Goal: Task Accomplishment & Management: Manage account settings

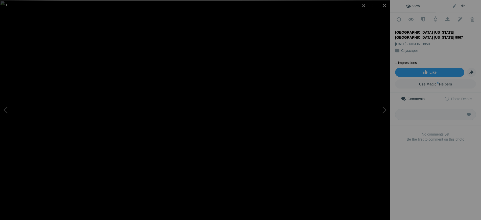
click at [458, 5] on span "Edit" at bounding box center [458, 6] width 13 height 4
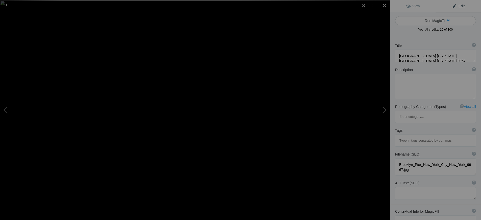
click at [439, 21] on button "Run MagicFill AI" at bounding box center [435, 20] width 81 height 9
type textarea "Stunning Night View of Brooklyn Pier with NYC Skyline"
type textarea "Experience the breathtaking beauty of Brooklyn Pier at dusk, where the iconic N…"
type textarea "brooklyn-pier-nyc-skyline-night.jpg"
type textarea "Night view of Brooklyn Pier with the New York City skyline illuminated, showcas…"
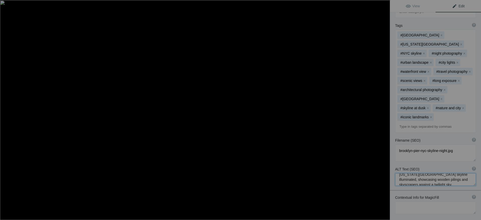
scroll to position [15, 0]
click at [9, 7] on div at bounding box center [7, 5] width 18 height 10
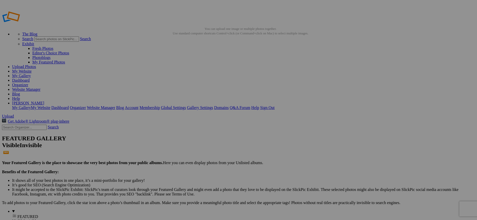
click at [181, 75] on img at bounding box center [186, 75] width 38 height 21
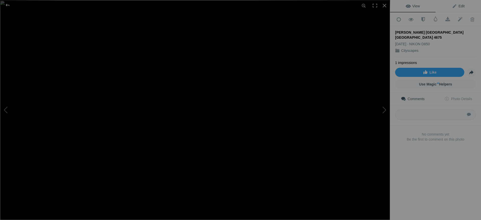
click at [459, 6] on span "Edit" at bounding box center [458, 6] width 13 height 4
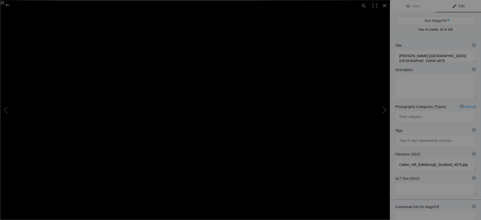
click at [440, 21] on button "Run MagicFill AI" at bounding box center [435, 20] width 81 height 9
type textarea "Stunning View of Calton Hill at Sunset in Edinburgh, Scotland"
type textarea "Experience the breathtaking beauty of Calton Hill in Edinburgh, Scotland, captu…"
type textarea "calton-hill-edinburgh-sunset.jpg"
type textarea "Panoramic view of Calton Hill in Edinburgh, Scotland, featuring the National Mo…"
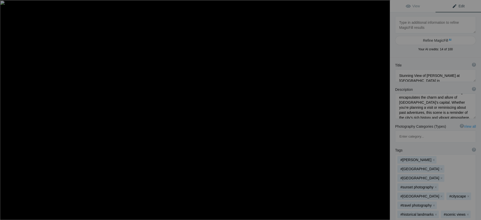
scroll to position [25, 0]
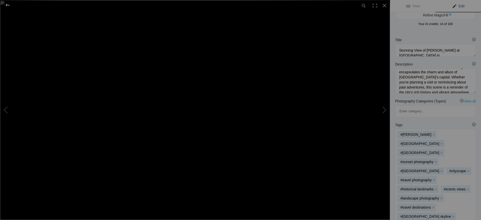
click at [9, 5] on div at bounding box center [7, 5] width 18 height 10
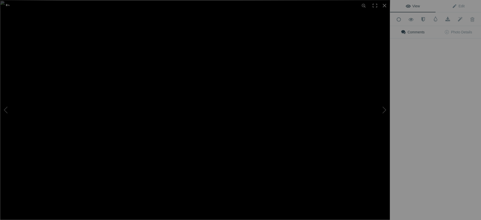
scroll to position [0, 0]
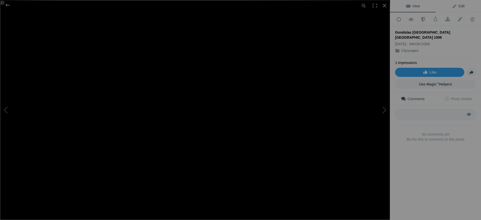
click at [458, 5] on span "Edit" at bounding box center [458, 6] width 13 height 4
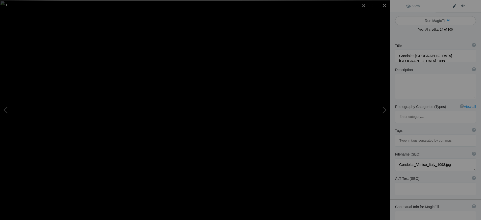
click at [439, 20] on button "Run MagicFill AI" at bounding box center [435, 20] width 81 height 9
type textarea "Scenic Gondolas on the Waters of Venice, Italy"
type textarea "Experience the enchanting beauty of Venice through this captivating image of tr…"
type textarea "gondolas-venice-italy.jpg"
type textarea "Traditional gondolas with blue covers anchored in the waters of Venice, Italy, …"
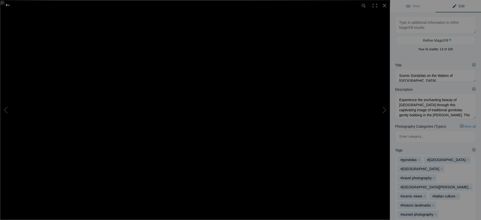
click at [7, 6] on div at bounding box center [7, 5] width 18 height 10
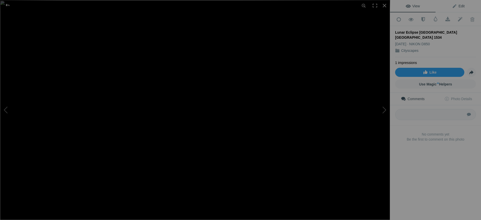
click at [460, 5] on span "Edit" at bounding box center [458, 6] width 13 height 4
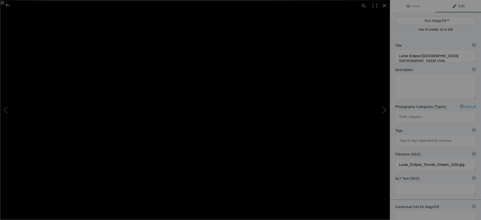
click at [437, 19] on button "Run MagicFill AI" at bounding box center [435, 20] width 81 height 9
type textarea "Stunning Lunar Eclipse Sequence Over Toronto Skyline"
type textarea "Experience the breathtaking beauty of a lunar eclipse captured over the iconic …"
type textarea "lunar-eclipse-toronto-skyline.jpg"
type textarea "A stunning view of the lunar eclipse phases above the Toronto skyline, featurin…"
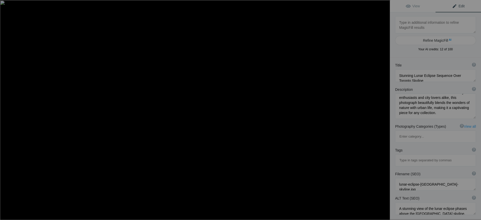
scroll to position [53, 0]
click at [6, 4] on div at bounding box center [7, 5] width 18 height 10
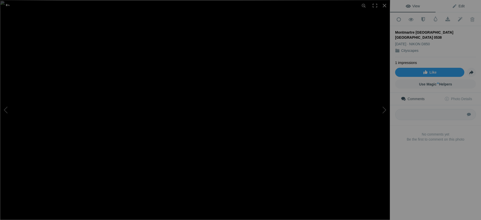
click at [458, 6] on span "Edit" at bounding box center [458, 6] width 13 height 4
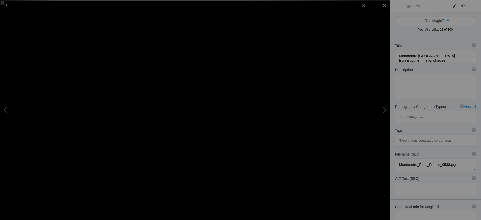
click at [433, 20] on button "Run MagicFill AI" at bounding box center [435, 20] width 81 height 9
type textarea "Serene Montmartre Street in Paris at Sunset"
type textarea "Discover the enchanting beauty of Montmartre, one of Paris's most iconic neighb…"
type textarea "serene-montmartre-street-paris-sunset.jpg"
type textarea "A serene cobblestone street in Montmartre, Paris, lined with buildings and gree…"
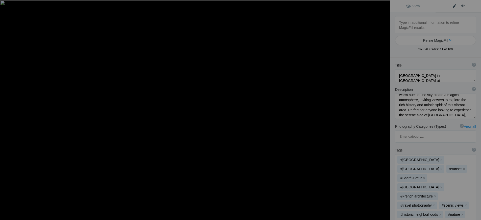
scroll to position [58, 0]
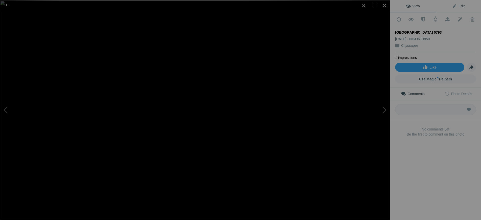
click at [458, 7] on span "Edit" at bounding box center [458, 6] width 13 height 4
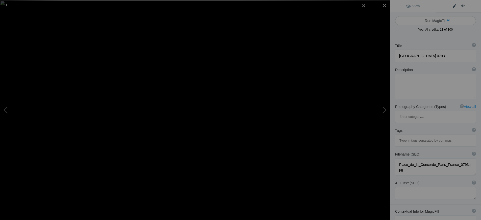
click at [437, 21] on button "Run MagicFill AI" at bounding box center [435, 20] width 81 height 9
type textarea "Stunning Night View of Place de la Concorde, Paris"
type textarea "Experience the enchanting beauty of Place de la Concorde in Paris as night fall…"
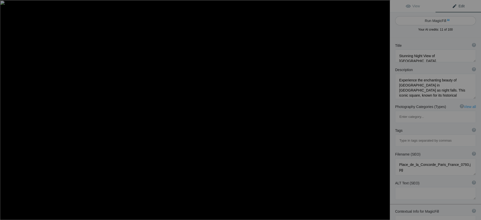
type textarea "place-de-la-concorde-paris-night.jpg"
type textarea "Night view of Place de la Concorde in Paris, featuring the Luxor Obelisk, illum…"
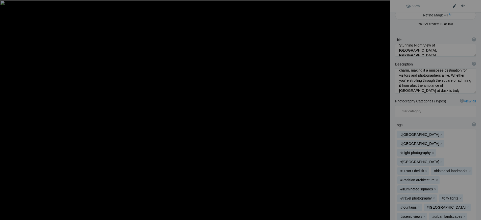
scroll to position [63, 0]
click at [8, 5] on div at bounding box center [7, 5] width 18 height 10
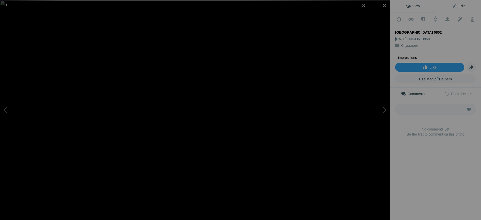
click at [458, 6] on span "Edit" at bounding box center [458, 6] width 13 height 4
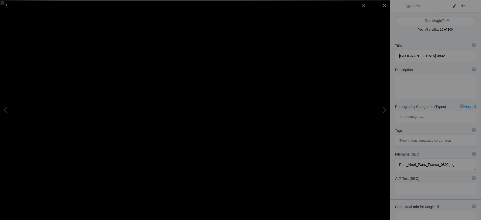
click at [431, 21] on button "Run MagicFill AI" at bounding box center [435, 20] width 81 height 9
type textarea "Pont Neuf at Dusk: A Stunning View of Paris"
type textarea "Experience the enchanting beauty of the Pont Neuf, the oldest standing bridge i…"
type textarea "pont-neuf-paris-dusk.jpg"
type textarea "A twilight view of Pont Neuf in Paris, showcasing its arches and reflections in…"
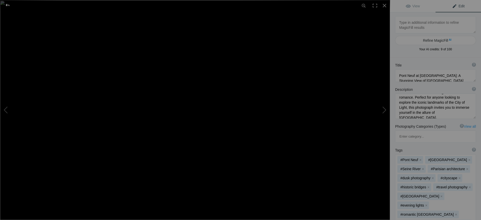
click at [9, 5] on div at bounding box center [7, 5] width 18 height 10
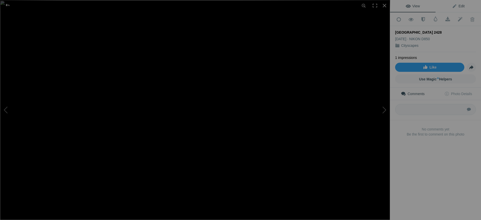
click at [456, 6] on span "Edit" at bounding box center [458, 6] width 13 height 4
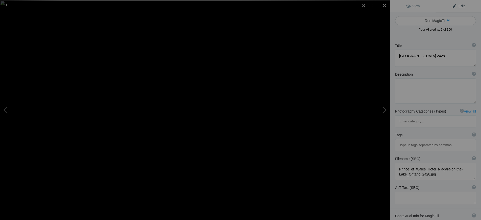
click at [437, 21] on button "Run MagicFill AI" at bounding box center [435, 20] width 81 height 9
type textarea "Prince of Wales Hotel at Dusk in Niagara-on-the-Lake, Ontario"
type textarea "The Prince of Wales Hotel, a historic gem in Niagara-on-the-Lake, Ontario, stan…"
type textarea "prince-of-wales-hotel-niagara-on-the-lake.jpg"
type textarea "The Prince of Wales Hotel in Niagara-on-the-Lake, Ontario, illuminated at dusk,…"
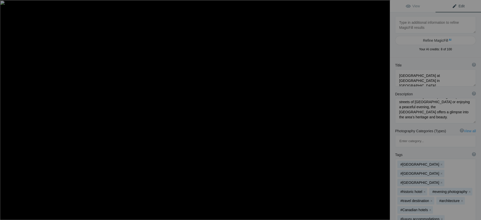
scroll to position [78, 0]
click at [10, 6] on div at bounding box center [7, 5] width 18 height 10
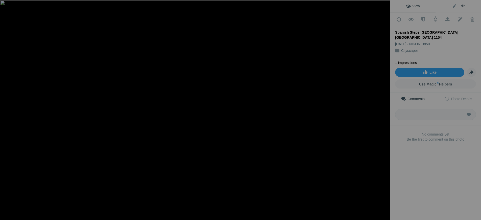
click at [458, 6] on span "Edit" at bounding box center [458, 6] width 13 height 4
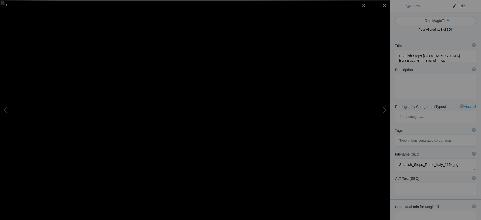
click at [439, 20] on button "Run MagicFill AI" at bounding box center [435, 20] width 81 height 9
type textarea "Stunning View of the Spanish Steps in Rome, Italy at Dusk"
type textarea "Experience the enchanting beauty of the Spanish Steps in Rome, Italy, captured …"
type textarea "spanish-steps-rome-dusk.jpg"
type textarea "A stunning view of the Spanish Steps in Rome, Italy, illuminated at dusk with v…"
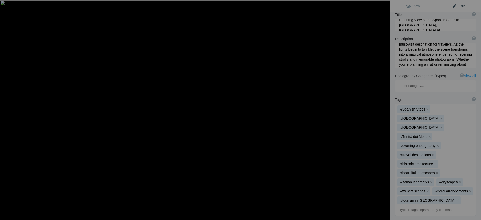
scroll to position [63, 0]
click at [8, 6] on div at bounding box center [7, 5] width 18 height 10
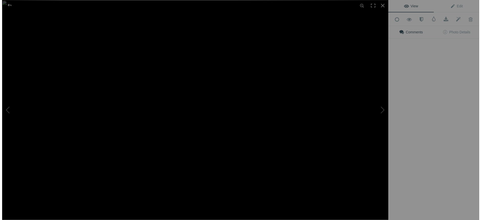
scroll to position [0, 0]
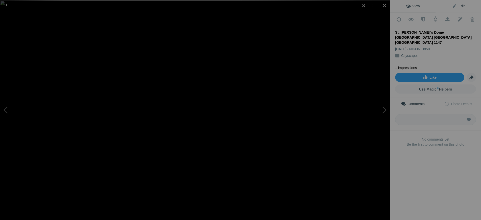
click at [460, 7] on span "Edit" at bounding box center [458, 6] width 13 height 4
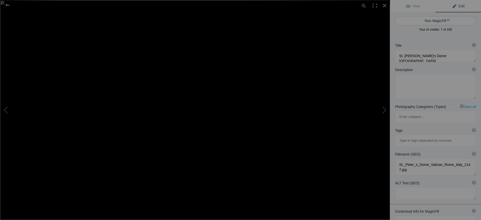
click at [431, 21] on button "Run MagicFill AI" at bounding box center [435, 20] width 81 height 9
type textarea "Stunning View of St. Peter's Dome at Sunset in Vatican City"
type textarea "Experience the breathtaking beauty of St. Peter's Dome, illuminated by the warm…"
type textarea "st-peters-dome-vatican-sunset.jpg"
type textarea "Scenic view of St. Peter's Dome in Vatican City at sunset, reflecting in the Ti…"
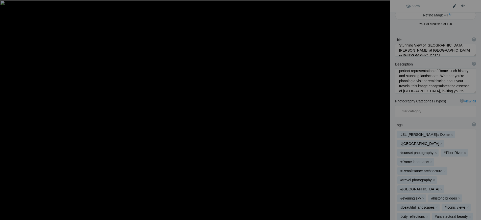
scroll to position [63, 0]
click at [9, 5] on div at bounding box center [7, 5] width 18 height 10
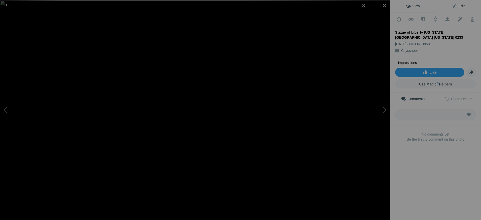
click at [457, 6] on span "Edit" at bounding box center [458, 6] width 13 height 4
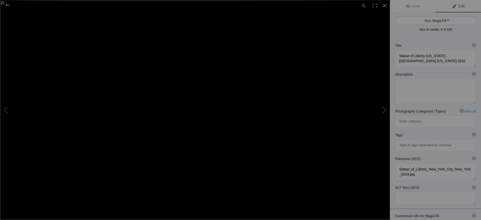
click at [439, 21] on button "Run MagicFill AI" at bounding box center [435, 20] width 81 height 9
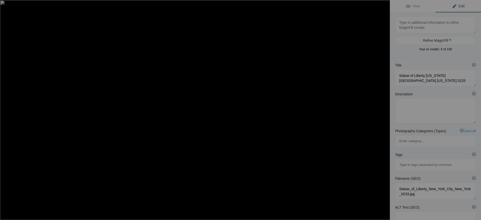
type textarea "Iconic Statue of Liberty at Sunset in New York City"
type textarea "The Statue of Liberty stands majestically against a stunning sunset backdrop in…"
type textarea "statue-of-liberty-sunset-new-york-city.jpg"
type textarea "The Statue of Liberty illuminated by sunset, with a sailing ship in the foregro…"
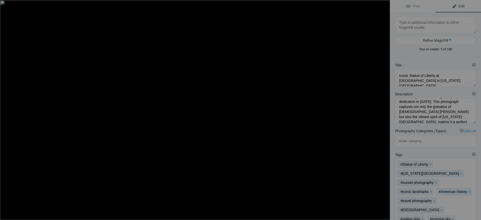
scroll to position [63, 0]
click at [9, 5] on div at bounding box center [7, 5] width 18 height 10
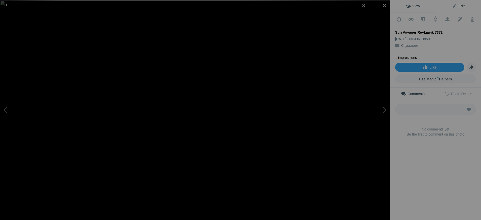
click at [455, 6] on span "Edit" at bounding box center [458, 6] width 13 height 4
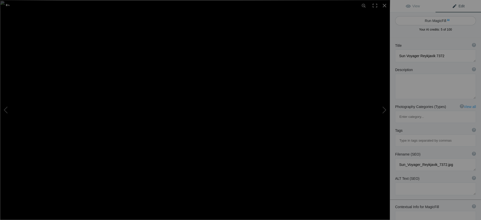
click at [436, 20] on button "Run MagicFill AI" at bounding box center [435, 20] width 81 height 9
type textarea "Sun Voyager Sculpture in Reykjavik at Night"
type textarea "The Sun Voyager, a striking sculpture located in Reykjavik, Iceland, stands maj…"
type textarea "sun-voyager-reykjavik-night.jpg"
type textarea "The Sun Voyager sculpture in Reykjavik, Iceland, illuminated at night against a…"
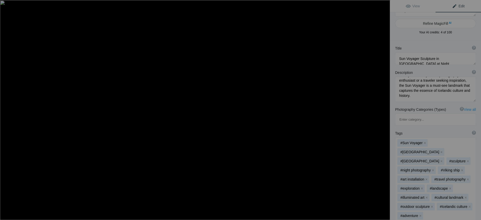
scroll to position [25, 0]
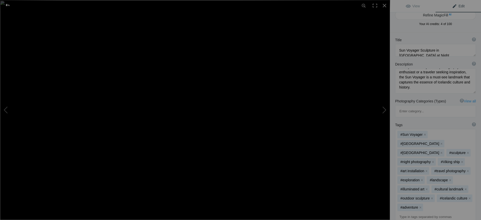
click at [7, 5] on div at bounding box center [7, 5] width 18 height 10
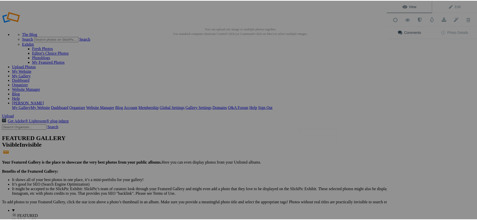
scroll to position [0, 0]
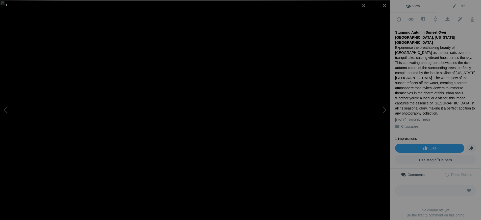
click at [8, 6] on div at bounding box center [7, 5] width 18 height 10
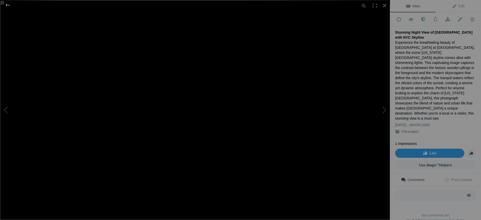
click at [8, 7] on div at bounding box center [7, 5] width 18 height 10
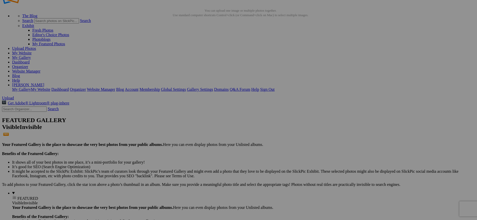
scroll to position [13, 0]
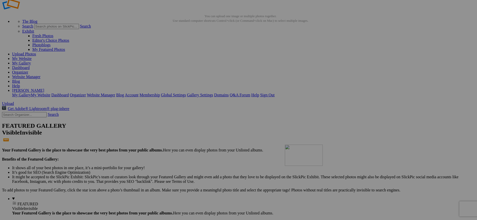
drag, startPoint x: 147, startPoint y: 65, endPoint x: 355, endPoint y: 181, distance: 238.8
drag, startPoint x: 186, startPoint y: 132, endPoint x: 217, endPoint y: 183, distance: 59.7
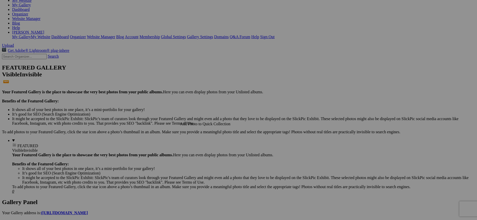
scroll to position [63, 0]
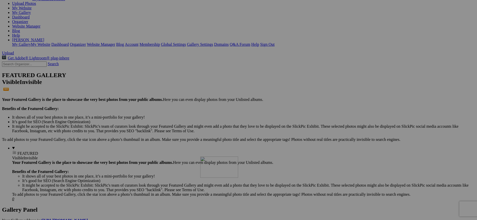
drag, startPoint x: 187, startPoint y: 86, endPoint x: 273, endPoint y: 200, distance: 143.0
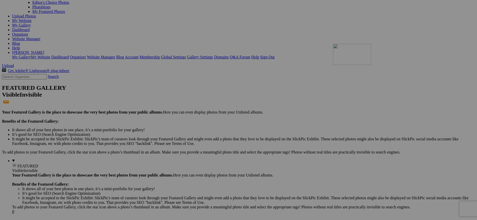
drag, startPoint x: 272, startPoint y: 33, endPoint x: 403, endPoint y: 86, distance: 141.3
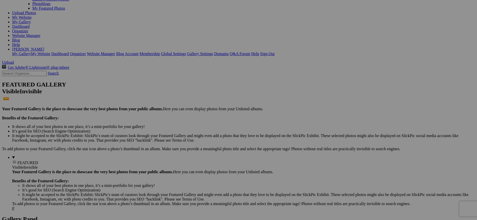
scroll to position [25, 0]
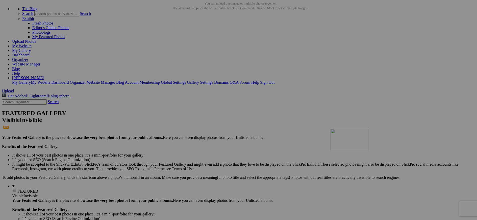
drag, startPoint x: 233, startPoint y: 59, endPoint x: 403, endPoint y: 173, distance: 204.8
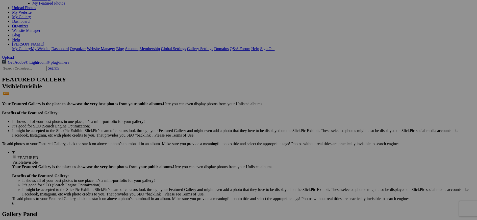
scroll to position [101, 0]
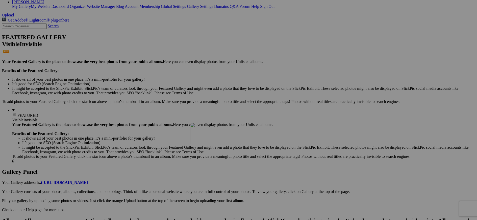
drag, startPoint x: 408, startPoint y: 115, endPoint x: 263, endPoint y: 165, distance: 153.6
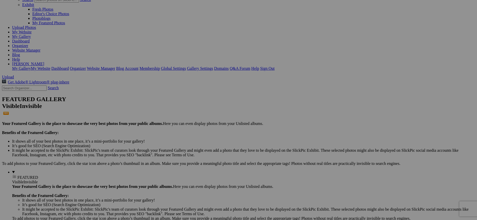
scroll to position [51, 0]
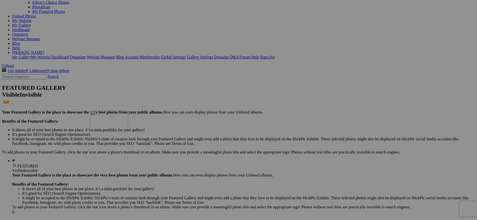
drag, startPoint x: 418, startPoint y: 34, endPoint x: 165, endPoint y: 153, distance: 280.0
drag, startPoint x: 325, startPoint y: 32, endPoint x: 128, endPoint y: 205, distance: 262.6
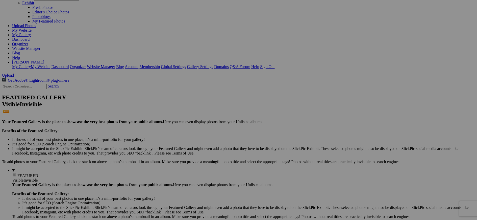
scroll to position [38, 0]
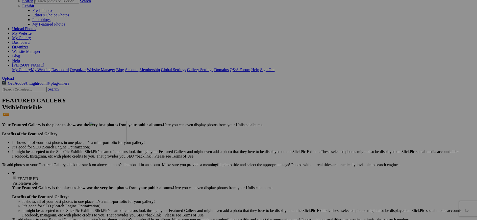
drag, startPoint x: 277, startPoint y: 46, endPoint x: 162, endPoint y: 165, distance: 165.2
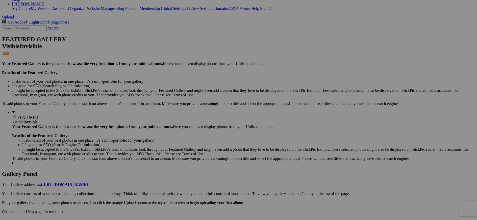
scroll to position [114, 0]
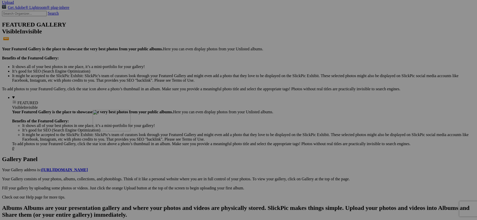
drag, startPoint x: 191, startPoint y: 106, endPoint x: 165, endPoint y: 154, distance: 53.8
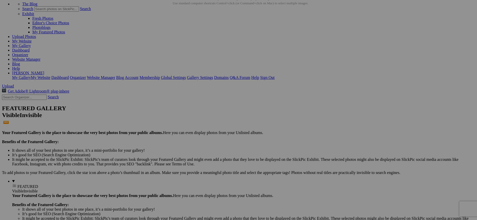
scroll to position [25, 0]
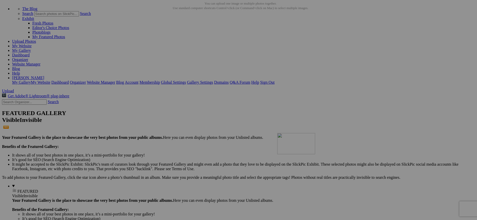
drag, startPoint x: 192, startPoint y: 54, endPoint x: 350, endPoint y: 177, distance: 199.8
drag, startPoint x: 186, startPoint y: 64, endPoint x: 173, endPoint y: 173, distance: 109.6
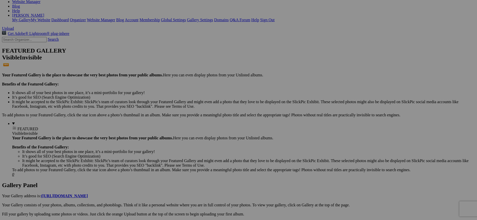
scroll to position [101, 0]
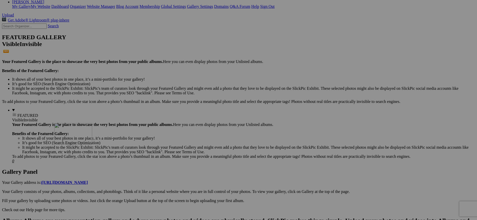
drag, startPoint x: 183, startPoint y: 121, endPoint x: 127, endPoint y: 167, distance: 72.3
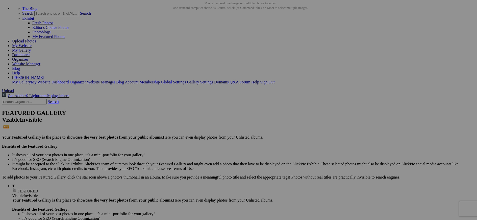
scroll to position [25, 0]
drag, startPoint x: 152, startPoint y: 57, endPoint x: 306, endPoint y: 177, distance: 195.2
drag, startPoint x: 144, startPoint y: 64, endPoint x: 308, endPoint y: 176, distance: 198.2
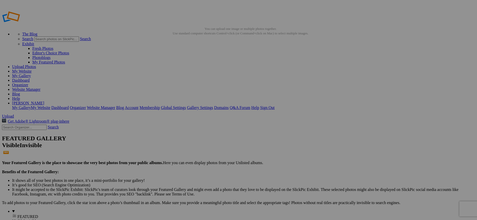
click at [32, 69] on link "My Website" at bounding box center [21, 71] width 19 height 4
drag, startPoint x: 326, startPoint y: 145, endPoint x: 301, endPoint y: 66, distance: 82.8
drag, startPoint x: 411, startPoint y: 83, endPoint x: 258, endPoint y: 65, distance: 154.1
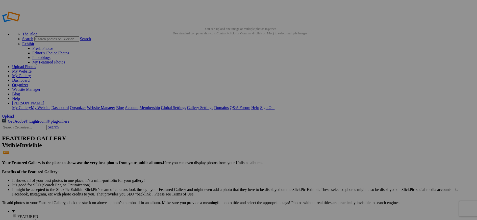
click at [205, 142] on span "Yes" at bounding box center [202, 143] width 6 height 4
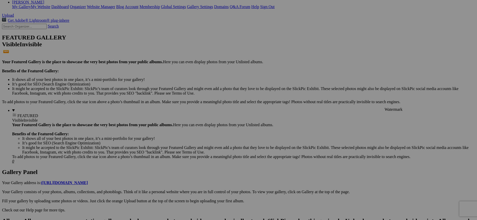
scroll to position [101, 0]
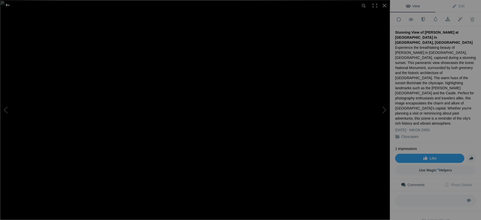
click at [7, 6] on div at bounding box center [7, 5] width 18 height 10
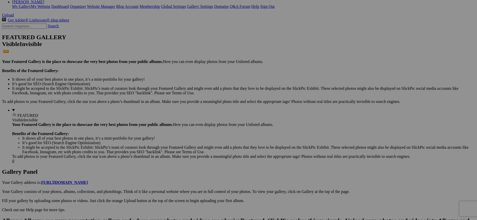
click at [205, 144] on span "Yes" at bounding box center [202, 143] width 6 height 4
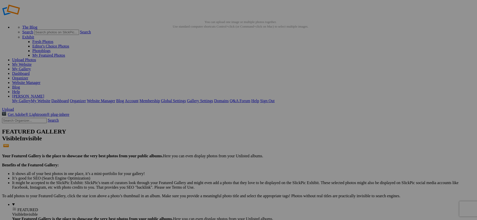
scroll to position [0, 0]
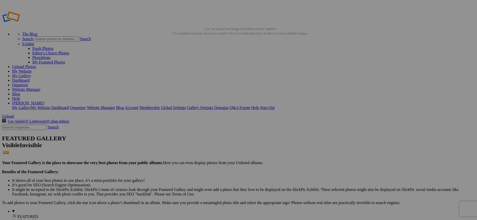
click at [32, 69] on link "My Website" at bounding box center [21, 71] width 19 height 4
click at [28, 83] on link "Organizer" at bounding box center [20, 85] width 16 height 4
type input "Landscapes"
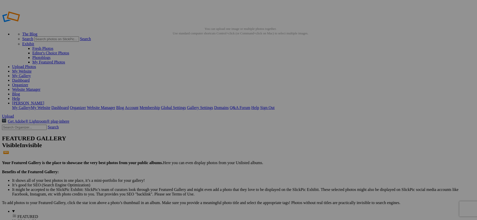
click at [144, 76] on img at bounding box center [141, 75] width 38 height 21
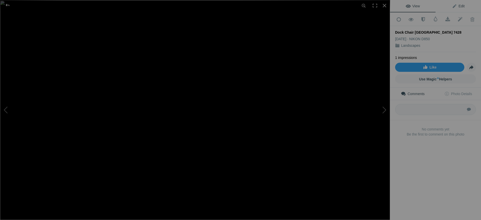
click at [457, 6] on span "Edit" at bounding box center [458, 6] width 13 height 4
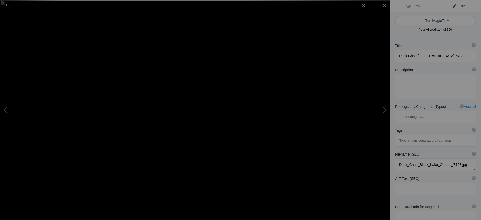
click at [439, 19] on button "Run MagicFill AI" at bounding box center [435, 20] width 81 height 9
type textarea "Serene Red Dock Chair Overlooking [GEOGRAPHIC_DATA], [GEOGRAPHIC_DATA]"
type textarea "This captivating image features a striking red dock chair positioned at the edg…"
type textarea "red-dock-chair-black-lake-[GEOGRAPHIC_DATA]jpg"
type textarea "A red dock chair sits at the end of a wooden pier overlooking the calm waters o…"
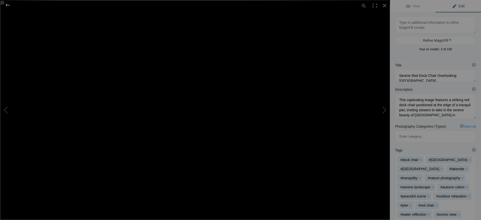
click at [8, 5] on div at bounding box center [7, 5] width 18 height 10
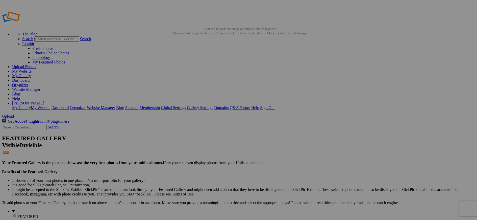
click at [195, 72] on img at bounding box center [186, 75] width 38 height 21
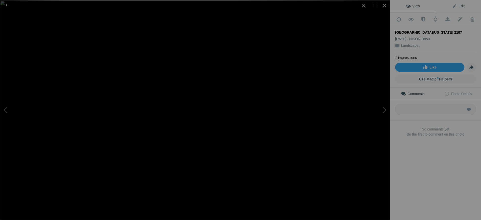
click at [459, 6] on span "Edit" at bounding box center [458, 6] width 13 height 4
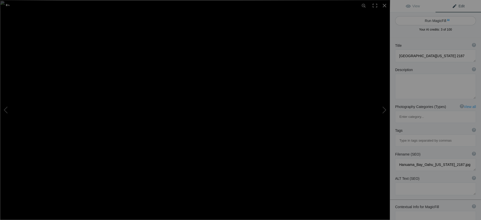
click at [433, 21] on button "Run MagicFill AI" at bounding box center [435, 20] width 81 height 9
type textarea "Hanauma Bay: A Stunning Coastal Paradise in Oahu, Hawaii"
type textarea "Discover the breathtaking beauty of Hanauma Bay, a natural wonder located on th…"
type textarea "hanauma-bay-oahu-hawaii.jpg"
type textarea "A panoramic view of Hanauma Bay in Oahu, Hawaii, showcasing its clear turquoise…"
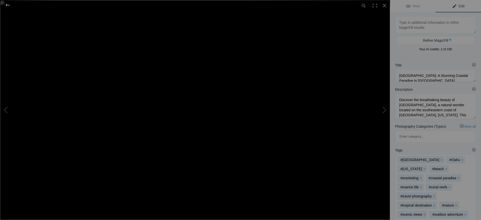
click at [7, 5] on div at bounding box center [7, 5] width 18 height 10
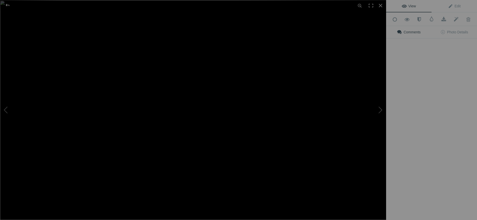
click at [230, 75] on img at bounding box center [195, 110] width 390 height 220
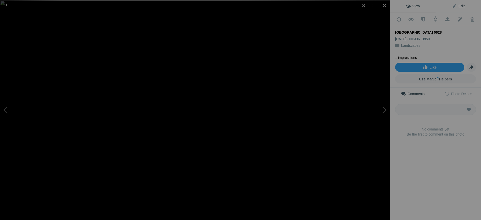
click at [459, 6] on span "Edit" at bounding box center [458, 6] width 13 height 4
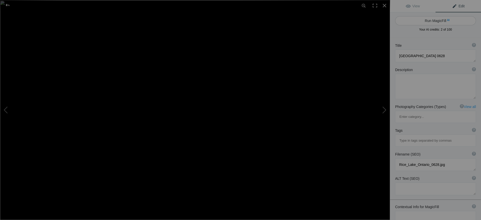
click at [428, 21] on button "Run MagicFill AI" at bounding box center [435, 20] width 81 height 9
type textarea "Stunning Sunset Over Rice Lake, Ontario"
type textarea "Experience the breathtaking beauty of a sunset over Rice Lake, Ontario. This ca…"
type textarea "stunning-sunset-rice-lake-ontario.jpg"
type textarea "A picturesque sunset over Rice Lake, Ontario, featuring a gazebo and wooden pos…"
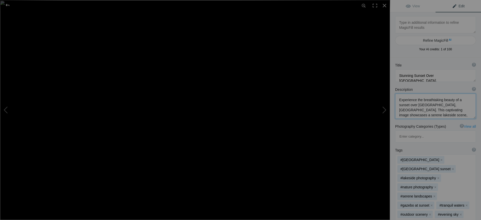
click at [404, 104] on textarea at bounding box center [435, 105] width 81 height 25
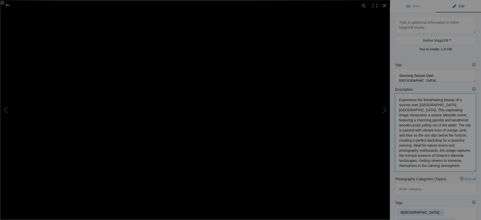
click at [416, 135] on textarea at bounding box center [435, 132] width 81 height 78
click at [436, 140] on textarea at bounding box center [435, 134] width 81 height 82
type textarea "Experience the breathtaking beauty of a sunrise over [GEOGRAPHIC_DATA], [GEOGRA…"
click at [443, 167] on textarea at bounding box center [435, 132] width 81 height 78
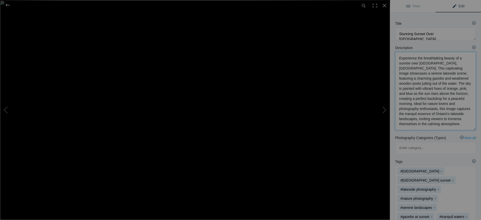
scroll to position [51, 0]
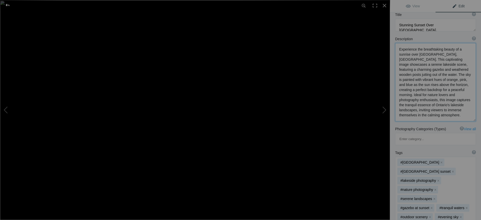
click at [8, 5] on div at bounding box center [7, 5] width 18 height 10
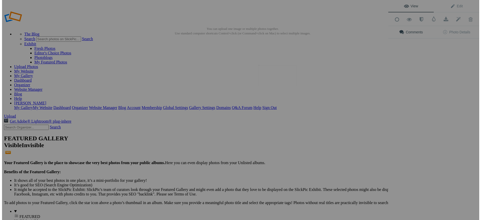
scroll to position [0, 0]
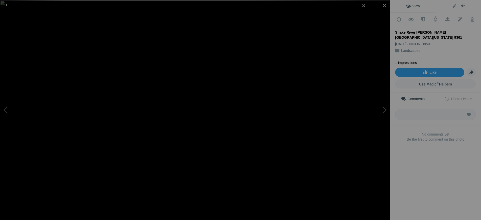
drag, startPoint x: 454, startPoint y: 18, endPoint x: 456, endPoint y: 6, distance: 11.9
click at [456, 6] on span "Edit" at bounding box center [458, 6] width 13 height 4
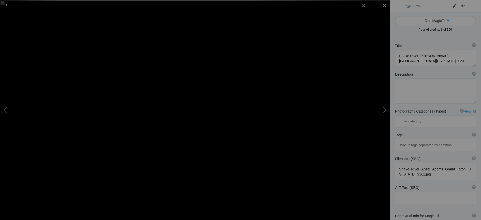
click at [438, 20] on button "Run MagicFill AI" at bounding box center [435, 20] width 81 height 9
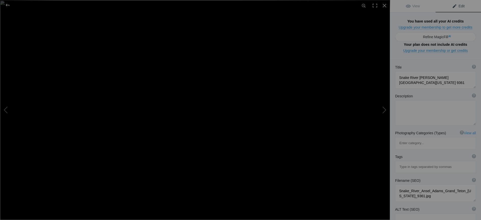
click at [458, 6] on span "Edit" at bounding box center [458, 6] width 13 height 4
click at [443, 28] on link "Upgrade your membership to get more credits" at bounding box center [436, 27] width 74 height 4
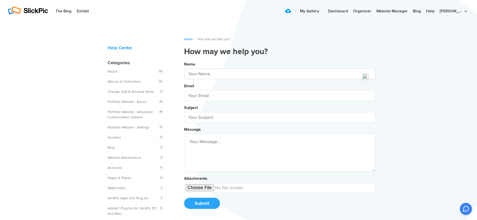
click at [197, 76] on input "text" at bounding box center [279, 73] width 191 height 11
type input "[PERSON_NAME]"
type input "[PERSON_NAME][EMAIL_ADDRESS][PERSON_NAME][DOMAIN_NAME]"
click at [198, 118] on input "text" at bounding box center [279, 117] width 191 height 11
click at [184, 60] on button "Name [PERSON_NAME] Email [PERSON_NAME][EMAIL_ADDRESS][PERSON_NAME][DOMAIN_NAME]…" at bounding box center [279, 137] width 191 height 154
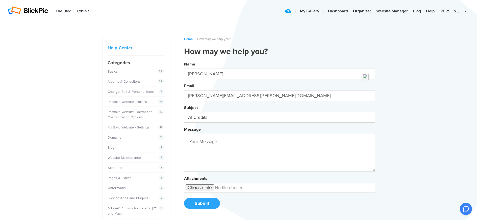
type input "AI Credits"
click at [193, 141] on textarea at bounding box center [279, 153] width 191 height 38
click at [184, 60] on button "Name [PERSON_NAME] Email [PERSON_NAME][EMAIL_ADDRESS][PERSON_NAME][DOMAIN_NAME]…" at bounding box center [279, 137] width 191 height 154
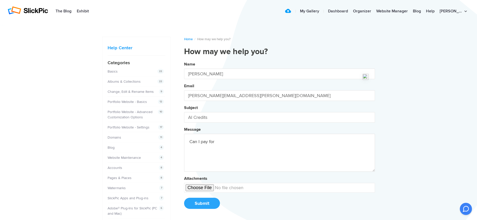
click at [184, 60] on button "Name [PERSON_NAME] Email [PERSON_NAME][EMAIL_ADDRESS][PERSON_NAME][DOMAIN_NAME]…" at bounding box center [279, 137] width 191 height 154
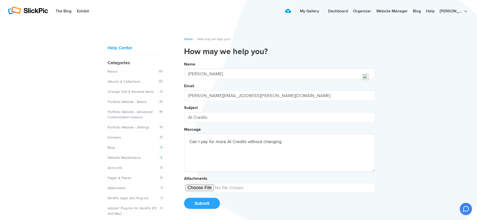
click at [184, 60] on button "Name [PERSON_NAME] Email [PERSON_NAME][EMAIL_ADDRESS][PERSON_NAME][DOMAIN_NAME]…" at bounding box center [279, 137] width 191 height 154
type textarea "Can I pay for more AI Credits without changing my Pro plan?"
click at [205, 204] on button "Submit" at bounding box center [202, 203] width 36 height 11
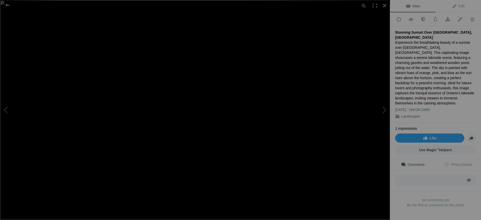
click at [416, 31] on div "Stunning Sunset Over Rice Lake, Ontario" at bounding box center [435, 35] width 81 height 10
click at [417, 31] on div "Stunning Sunset Over Rice Lake, Ontario" at bounding box center [435, 35] width 81 height 10
click at [456, 7] on span "Edit" at bounding box center [458, 6] width 13 height 4
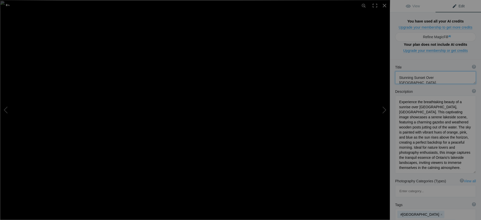
click at [424, 71] on textarea at bounding box center [435, 77] width 81 height 13
type textarea "Stunning Sunrise Over Rice Lake, Ontario"
click at [428, 62] on div "Title ? Photo title is one of the highest used Search Engine ranking criteria a…" at bounding box center [435, 74] width 91 height 24
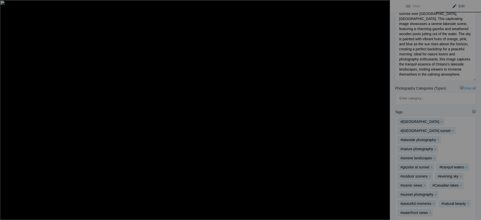
scroll to position [101, 0]
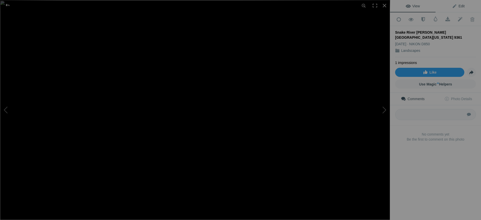
click at [458, 8] on span "Edit" at bounding box center [458, 6] width 13 height 4
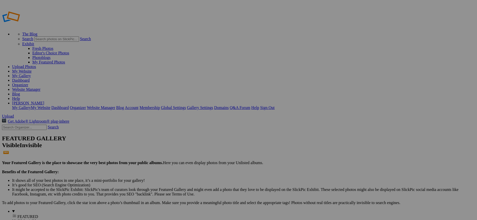
type input "Landscapes"
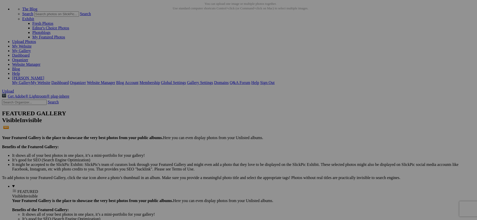
scroll to position [25, 0]
drag, startPoint x: 148, startPoint y: 60, endPoint x: 394, endPoint y: 49, distance: 246.1
drag, startPoint x: 235, startPoint y: 183, endPoint x: 259, endPoint y: 47, distance: 137.2
drag, startPoint x: 267, startPoint y: 50, endPoint x: 216, endPoint y: 48, distance: 50.8
drag, startPoint x: 187, startPoint y: 58, endPoint x: 215, endPoint y: 113, distance: 62.4
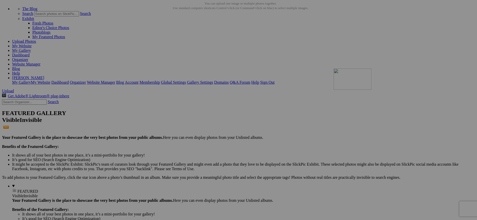
drag, startPoint x: 309, startPoint y: 64, endPoint x: 401, endPoint y: 112, distance: 104.2
drag, startPoint x: 278, startPoint y: 120, endPoint x: 305, endPoint y: 49, distance: 76.3
drag, startPoint x: 373, startPoint y: 63, endPoint x: 396, endPoint y: 49, distance: 26.6
drag, startPoint x: 368, startPoint y: 121, endPoint x: 262, endPoint y: 49, distance: 128.0
drag, startPoint x: 364, startPoint y: 125, endPoint x: 306, endPoint y: 50, distance: 95.0
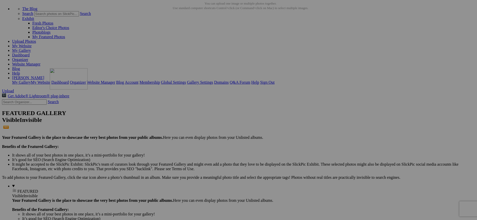
drag, startPoint x: 280, startPoint y: 191, endPoint x: 123, endPoint y: 112, distance: 176.1
drag, startPoint x: 231, startPoint y: 186, endPoint x: 209, endPoint y: 115, distance: 74.1
drag, startPoint x: 275, startPoint y: 123, endPoint x: 321, endPoint y: 171, distance: 66.3
drag, startPoint x: 280, startPoint y: 123, endPoint x: 309, endPoint y: 178, distance: 61.9
drag, startPoint x: 280, startPoint y: 132, endPoint x: 260, endPoint y: 178, distance: 50.3
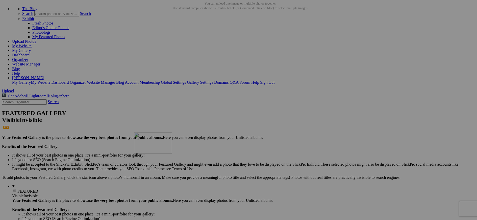
drag, startPoint x: 277, startPoint y: 124, endPoint x: 208, endPoint y: 176, distance: 86.6
drag, startPoint x: 105, startPoint y: 180, endPoint x: 402, endPoint y: 113, distance: 305.2
drag, startPoint x: 417, startPoint y: 124, endPoint x: 259, endPoint y: 49, distance: 174.7
drag, startPoint x: 99, startPoint y: 188, endPoint x: 300, endPoint y: 49, distance: 244.4
drag, startPoint x: 152, startPoint y: 61, endPoint x: 175, endPoint y: 174, distance: 115.4
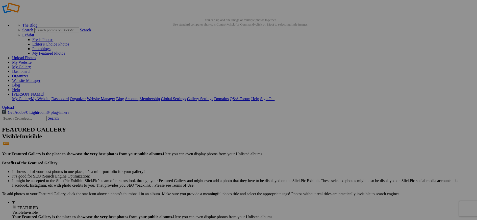
scroll to position [0, 0]
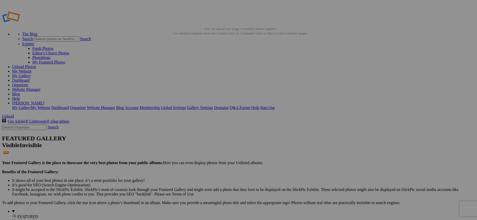
click at [32, 69] on link "My Website" at bounding box center [21, 71] width 19 height 4
click at [28, 83] on link "Organizer" at bounding box center [20, 85] width 16 height 4
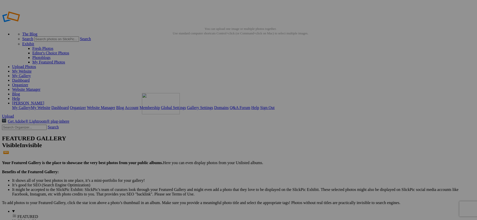
drag, startPoint x: 143, startPoint y: 80, endPoint x: 215, endPoint y: 129, distance: 86.8
drag, startPoint x: 233, startPoint y: 77, endPoint x: 307, endPoint y: 130, distance: 91.1
drag, startPoint x: 181, startPoint y: 74, endPoint x: 128, endPoint y: 66, distance: 53.6
drag, startPoint x: 137, startPoint y: 71, endPoint x: 172, endPoint y: 133, distance: 71.1
drag, startPoint x: 145, startPoint y: 77, endPoint x: 172, endPoint y: 129, distance: 58.6
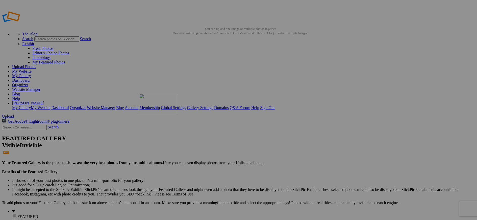
drag, startPoint x: 364, startPoint y: 140, endPoint x: 212, endPoint y: 130, distance: 152.4
click at [32, 69] on link "My Website" at bounding box center [21, 71] width 19 height 4
click at [28, 83] on link "Organizer" at bounding box center [20, 85] width 16 height 4
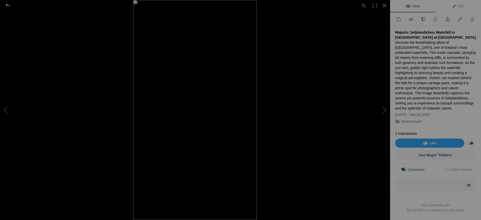
click at [5, 5] on div at bounding box center [7, 5] width 18 height 10
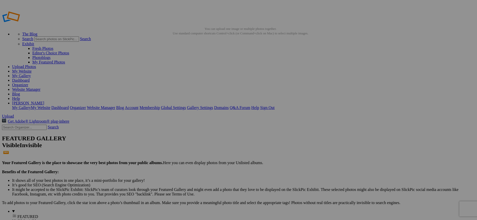
click at [205, 144] on span "Yes" at bounding box center [202, 143] width 6 height 4
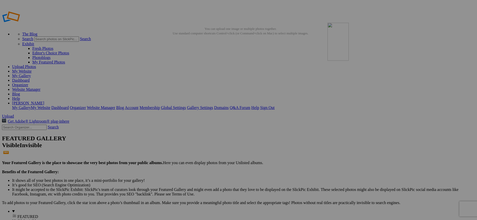
drag, startPoint x: 281, startPoint y: 79, endPoint x: 400, endPoint y: 59, distance: 121.4
drag, startPoint x: 279, startPoint y: 74, endPoint x: 364, endPoint y: 122, distance: 97.3
drag, startPoint x: 276, startPoint y: 77, endPoint x: 362, endPoint y: 119, distance: 95.7
drag, startPoint x: 147, startPoint y: 84, endPoint x: 169, endPoint y: 128, distance: 49.4
drag, startPoint x: 180, startPoint y: 79, endPoint x: 175, endPoint y: 129, distance: 50.4
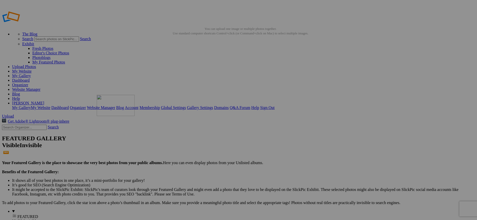
drag, startPoint x: 144, startPoint y: 77, endPoint x: 170, endPoint y: 131, distance: 60.1
click at [32, 69] on link "My Website" at bounding box center [21, 71] width 19 height 4
